Goal: Find specific fact: Find specific fact

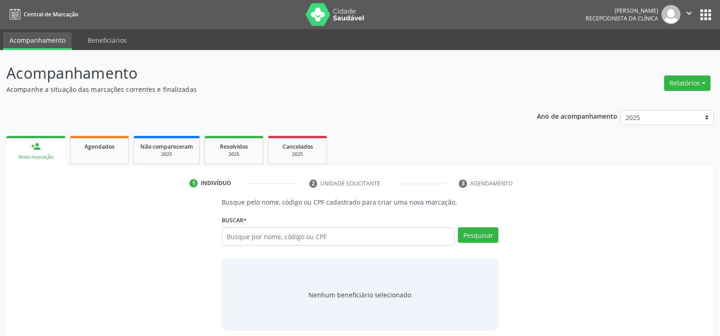
click at [279, 238] on input "text" at bounding box center [338, 236] width 233 height 18
type input "039.243.634-55"
click at [483, 235] on button "Pesquisar" at bounding box center [478, 234] width 40 height 15
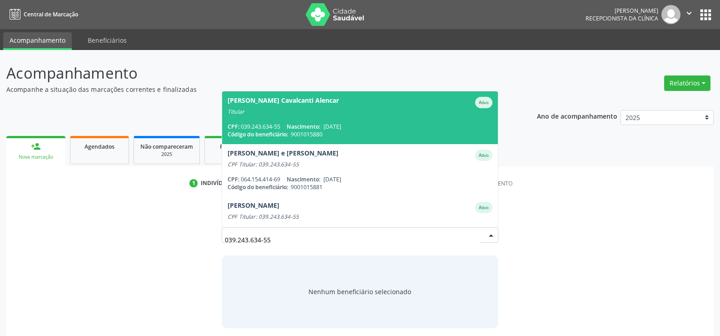
click at [304, 123] on span "Nascimento:" at bounding box center [304, 127] width 34 height 8
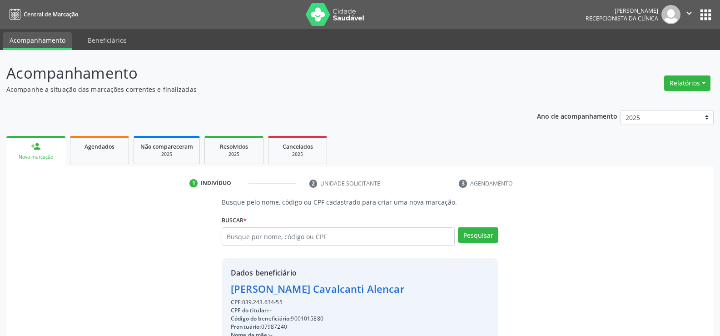
scroll to position [136, 0]
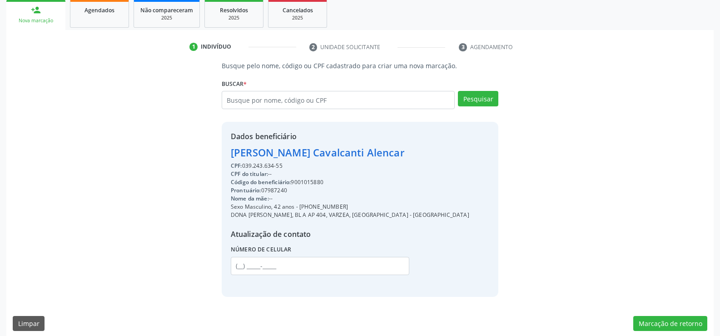
drag, startPoint x: 232, startPoint y: 151, endPoint x: 398, endPoint y: 154, distance: 165.4
click at [398, 154] on div "Dados beneficiário Andre de Paiva Cavalcanti Alencar CPF: 039.243.634-55 CPF do…" at bounding box center [360, 209] width 277 height 174
copy div "[PERSON_NAME] Cavalcanti Alencar"
drag, startPoint x: 312, startPoint y: 207, endPoint x: 373, endPoint y: 207, distance: 60.9
click at [373, 207] on div "Sexo Masculino, 42 anos - [PHONE_NUMBER]" at bounding box center [350, 207] width 239 height 8
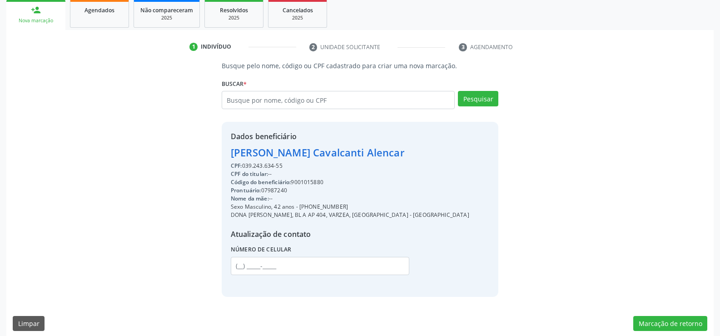
copy div "99573-0242"
click at [282, 98] on input "text" at bounding box center [338, 100] width 233 height 18
paste input "297.257.631-49"
type input "297.257.631-49"
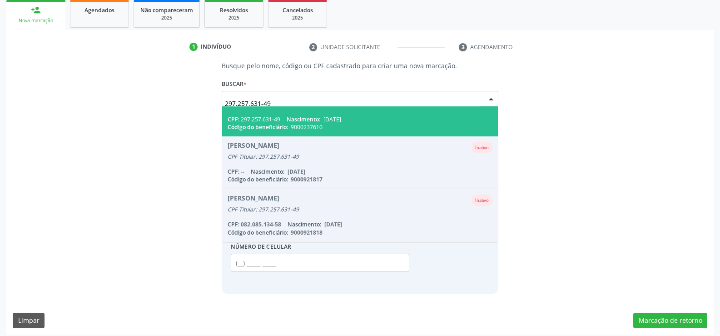
scroll to position [0, 0]
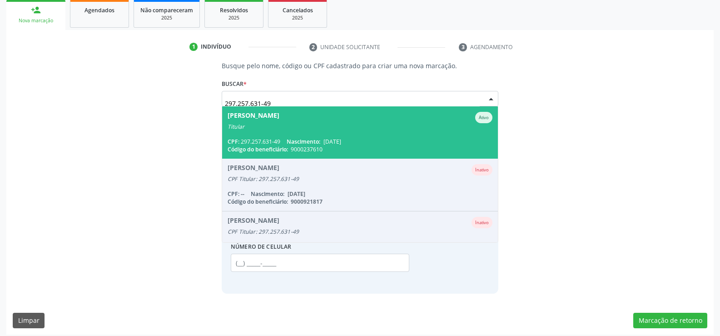
click at [297, 134] on span "[PERSON_NAME] de Moura Ativo Titular CPF: 297.257.631-49 Nascimento: [DATE] Cód…" at bounding box center [360, 132] width 276 height 52
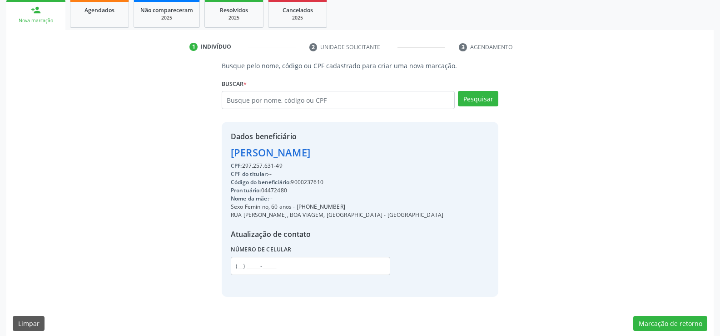
drag, startPoint x: 231, startPoint y: 154, endPoint x: 363, endPoint y: 152, distance: 131.3
click at [363, 152] on div "[PERSON_NAME]" at bounding box center [337, 152] width 213 height 15
copy div "[PERSON_NAME]"
drag, startPoint x: 307, startPoint y: 207, endPoint x: 378, endPoint y: 203, distance: 71.0
click at [378, 203] on div "Dados beneficiário [PERSON_NAME] CPF: 297.257.631-49 CPF do titular: -- Código …" at bounding box center [360, 209] width 277 height 174
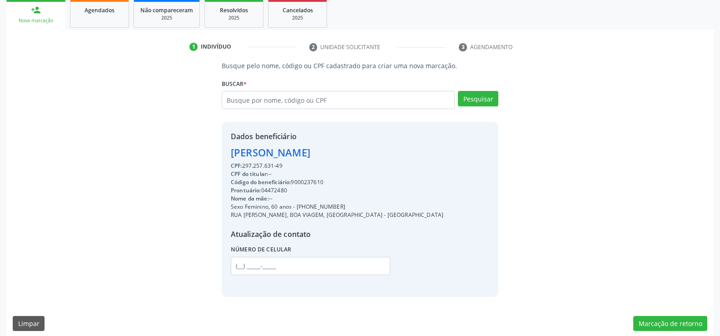
copy div "99494-2899"
